Goal: Information Seeking & Learning: Learn about a topic

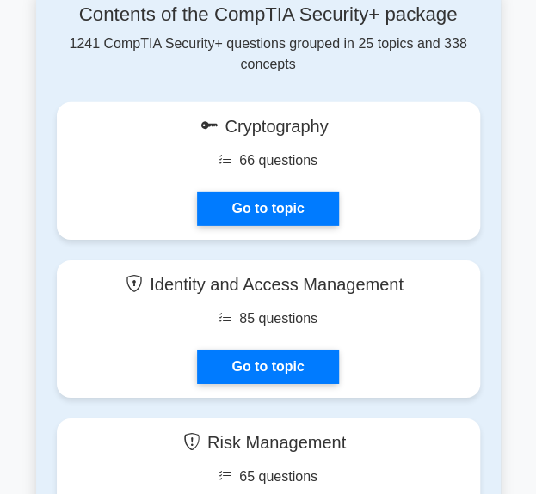
scroll to position [1204, 0]
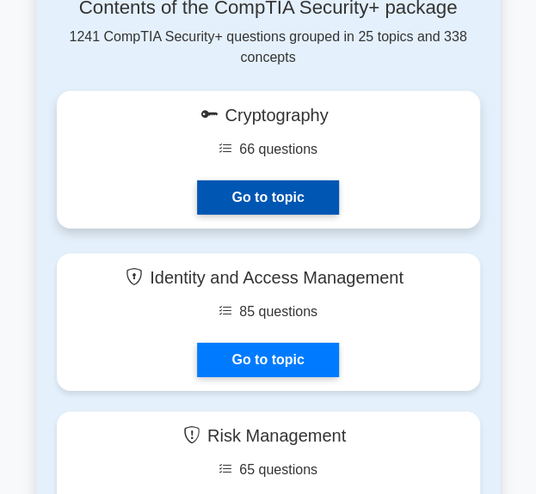
click at [208, 200] on link "Go to topic" at bounding box center [267, 198] width 141 height 34
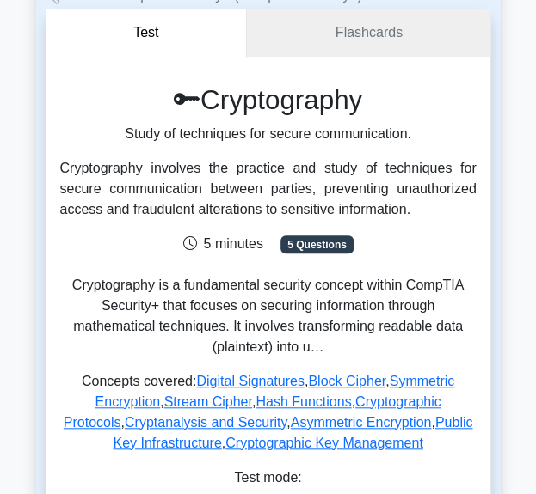
scroll to position [258, 0]
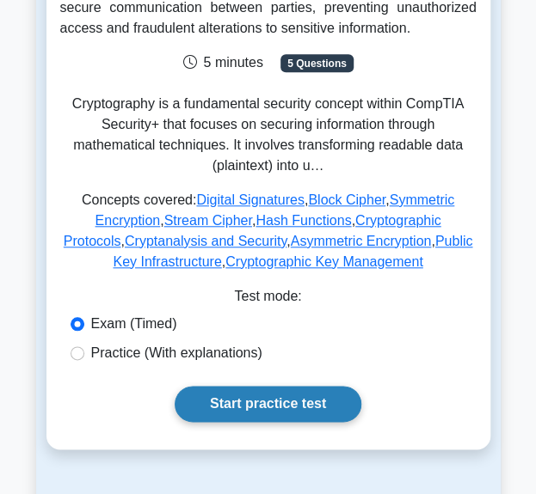
click at [242, 408] on link "Start practice test" at bounding box center [268, 404] width 187 height 36
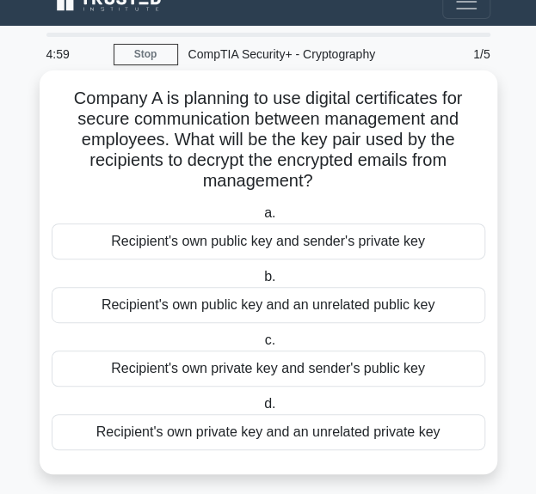
scroll to position [35, 0]
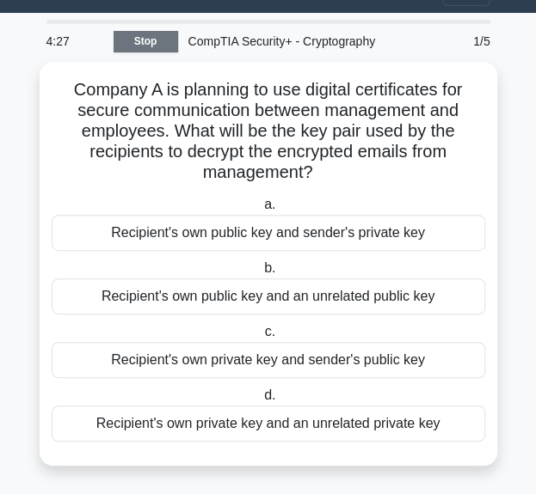
click at [143, 39] on link "Stop" at bounding box center [145, 41] width 64 height 21
